Goal: Information Seeking & Learning: Understand process/instructions

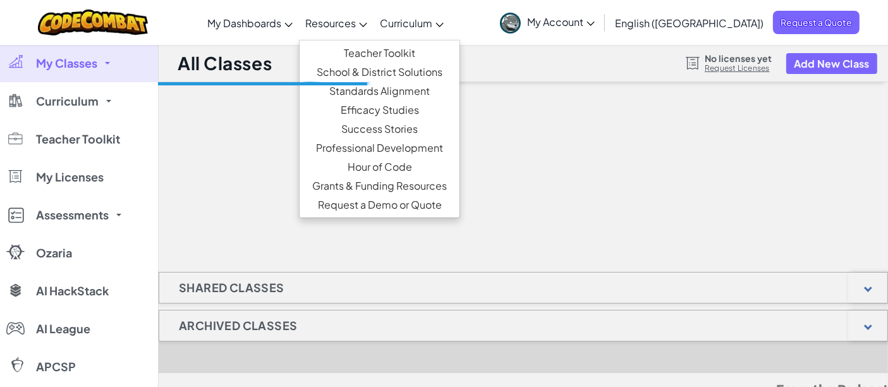
click at [356, 26] on span "Resources" at bounding box center [330, 22] width 51 height 13
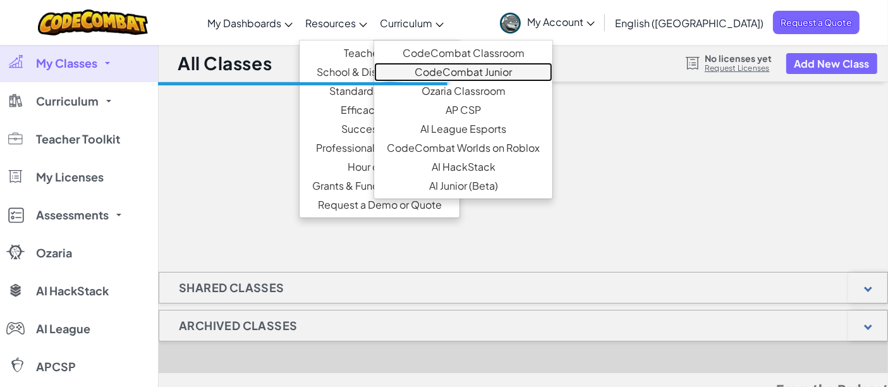
click at [492, 73] on link "CodeCombat Junior" at bounding box center [463, 72] width 178 height 19
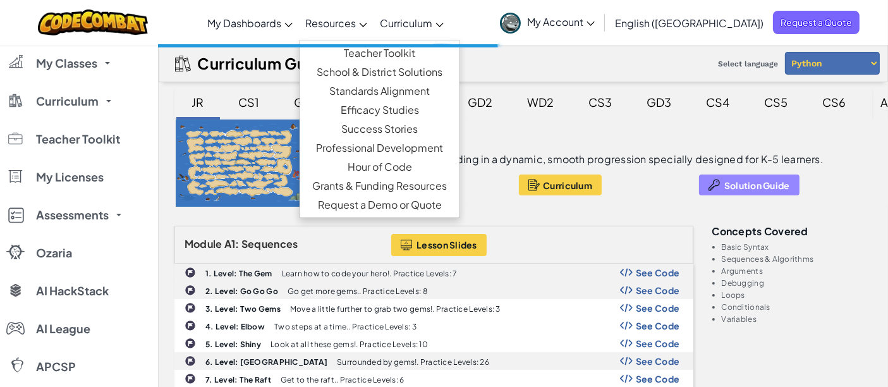
click at [753, 183] on span "Solution Guide" at bounding box center [757, 185] width 66 height 10
